Goal: Navigation & Orientation: Find specific page/section

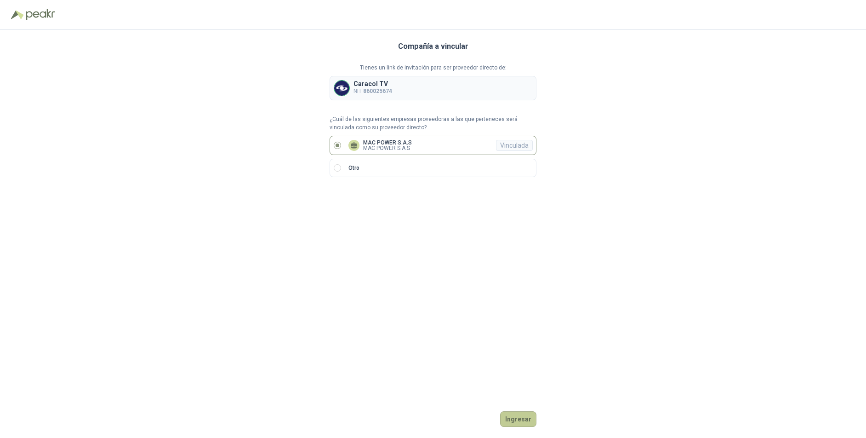
click at [516, 419] on button "Ingresar" at bounding box center [518, 419] width 36 height 16
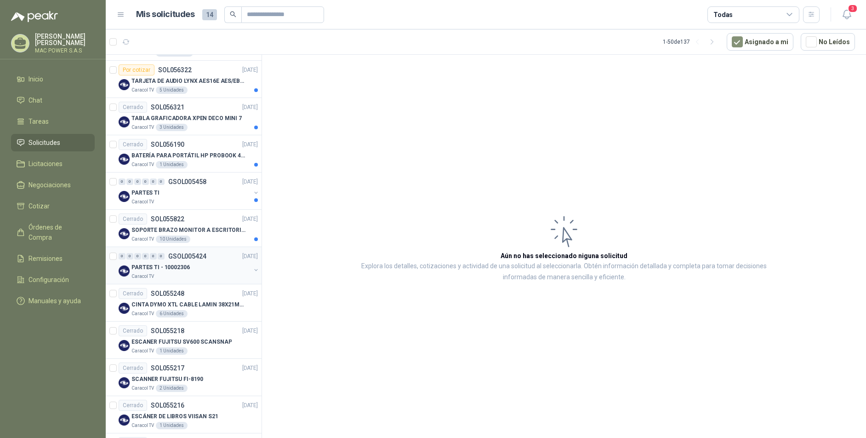
scroll to position [402, 0]
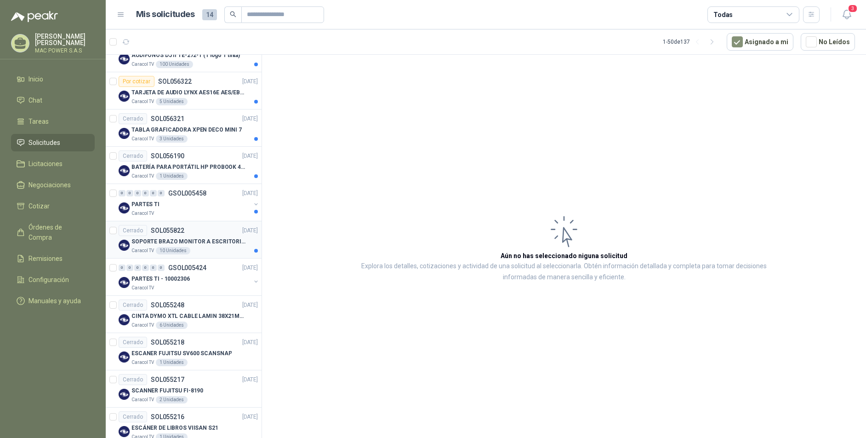
click at [179, 241] on p "SOPORTE BRAZO MONITOR A ESCRITORIO NBF80" at bounding box center [189, 241] width 115 height 9
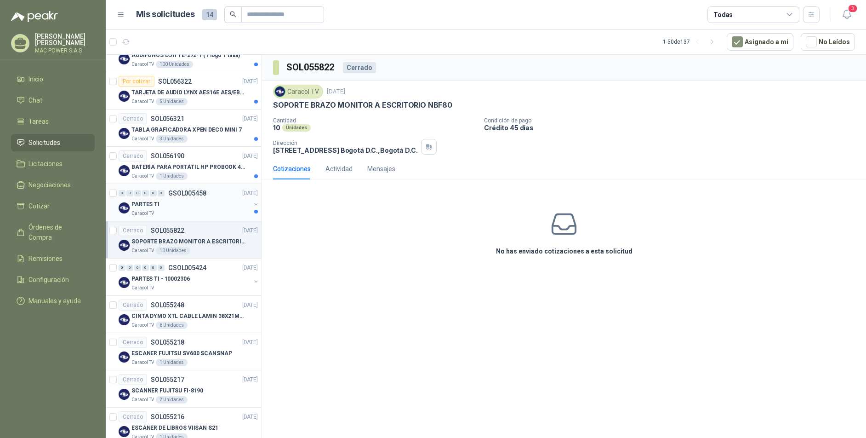
click at [185, 203] on div "PARTES TI" at bounding box center [191, 204] width 119 height 11
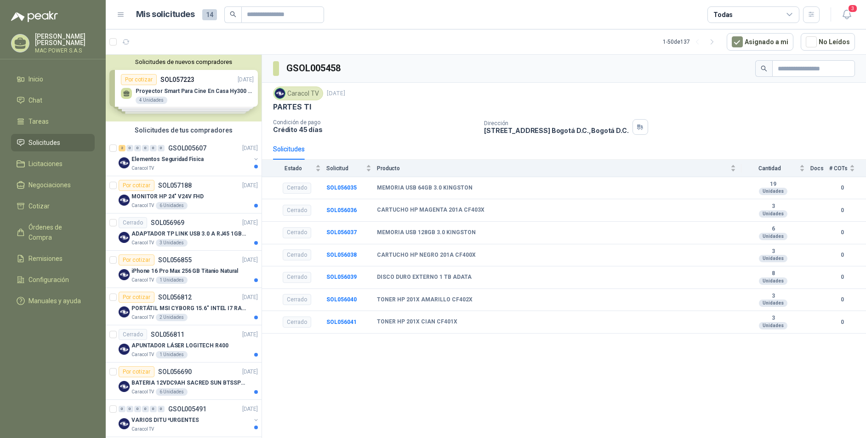
click at [61, 48] on p "MAC POWER S.A.S" at bounding box center [65, 51] width 60 height 6
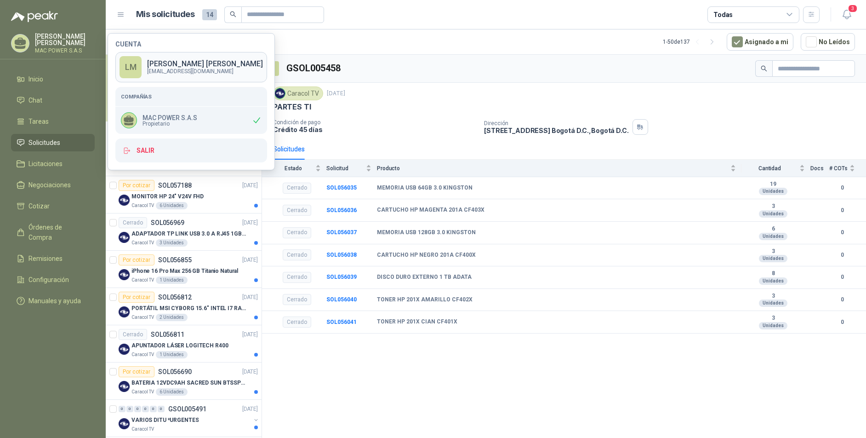
click at [131, 68] on div "LM" at bounding box center [131, 67] width 22 height 22
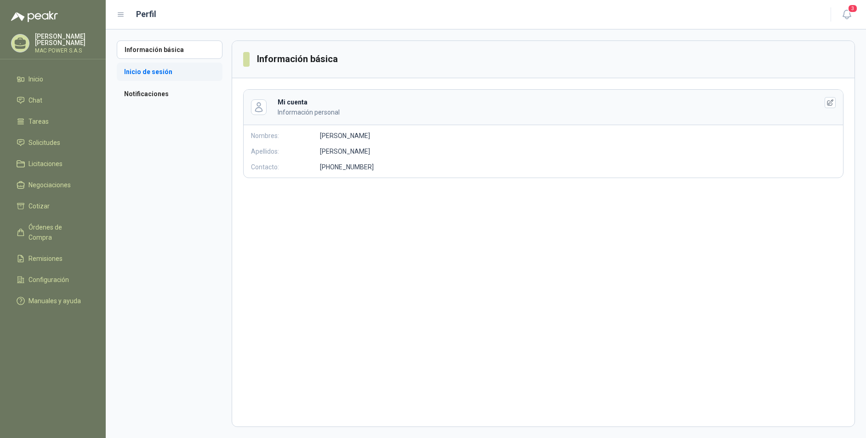
click at [162, 73] on li "Inicio de sesión" at bounding box center [170, 72] width 106 height 18
click at [155, 95] on li "Notificaciones" at bounding box center [170, 94] width 106 height 18
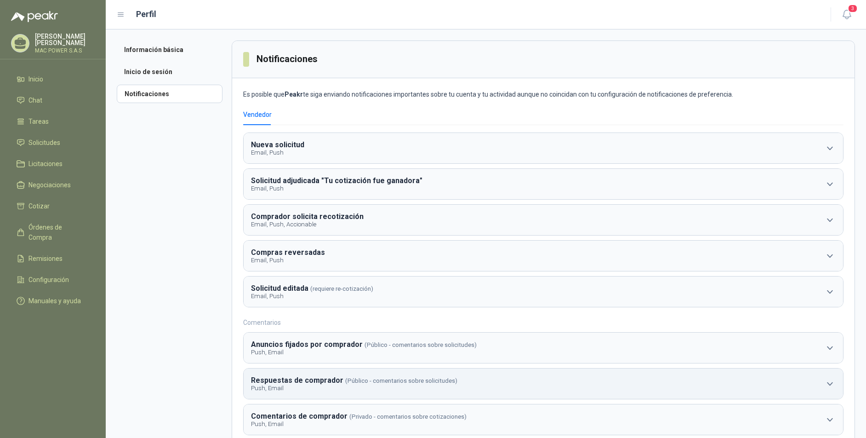
scroll to position [23, 0]
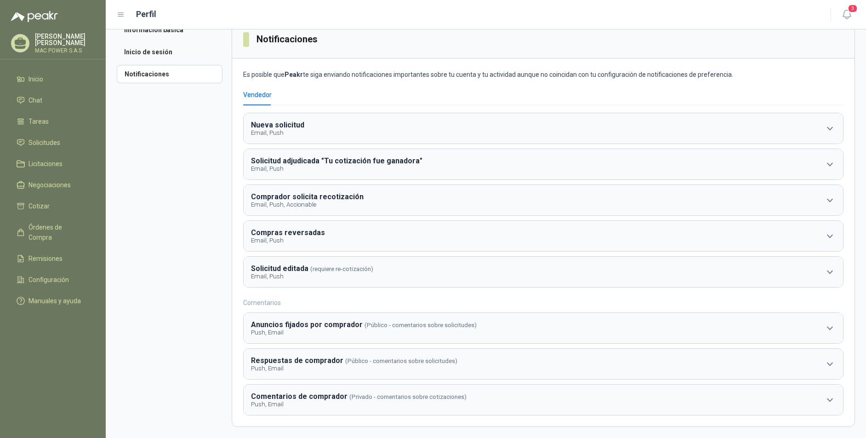
click at [17, 41] on icon at bounding box center [20, 42] width 11 height 8
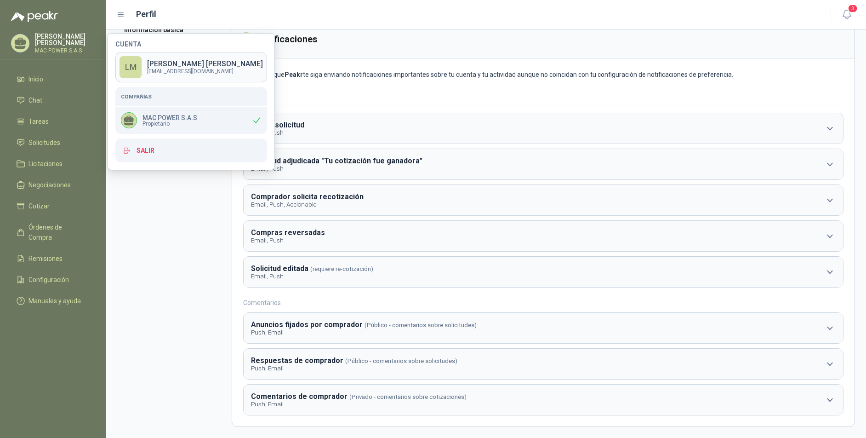
click at [200, 70] on p "[EMAIL_ADDRESS][DOMAIN_NAME]" at bounding box center [205, 72] width 116 height 6
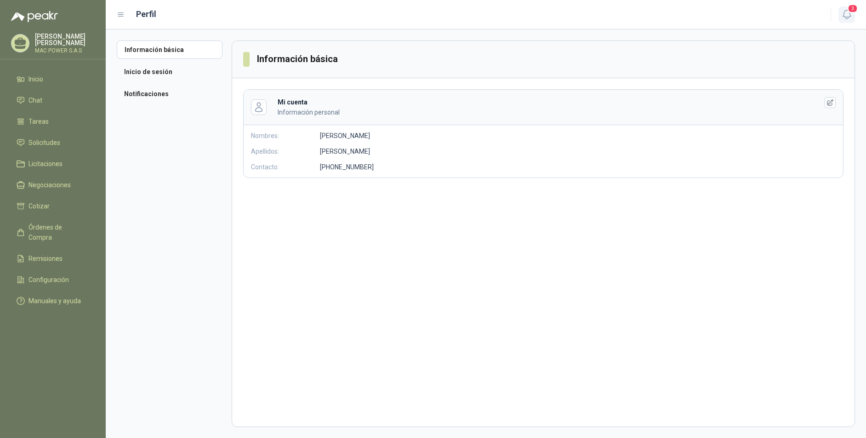
click at [846, 14] on icon "button" at bounding box center [847, 14] width 11 height 11
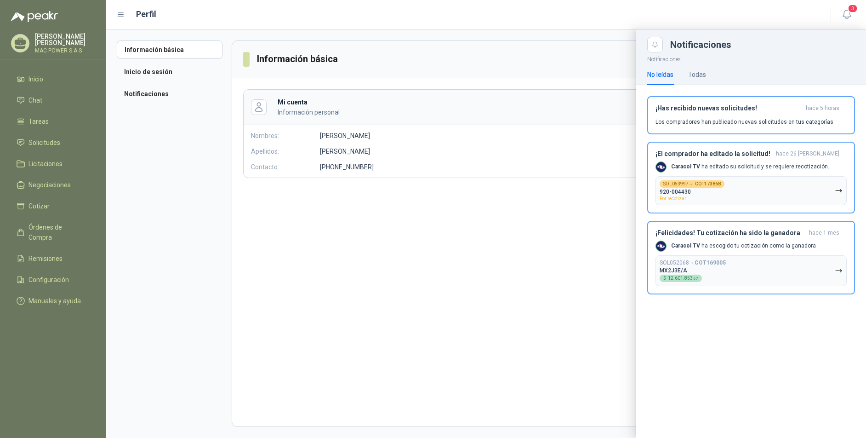
click at [467, 318] on div at bounding box center [486, 233] width 761 height 408
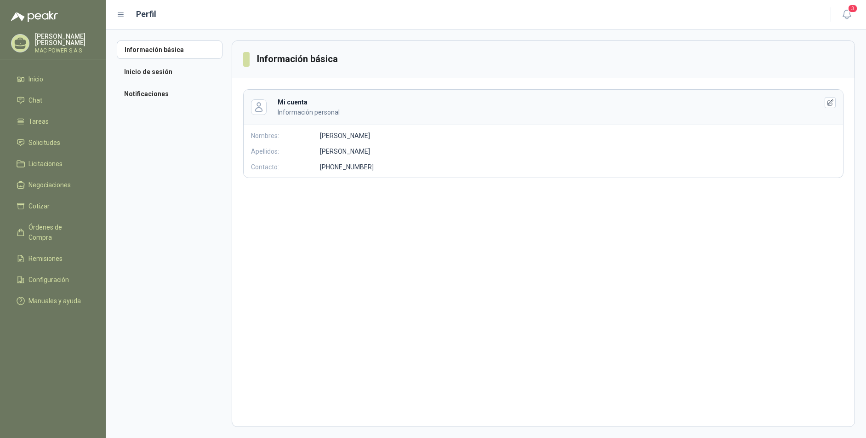
click at [299, 113] on p "Información personal" at bounding box center [541, 112] width 526 height 10
click at [291, 105] on b "Mi cuenta" at bounding box center [293, 101] width 30 height 7
click at [259, 107] on icon "button" at bounding box center [258, 107] width 11 height 11
